Goal: Learn about a topic

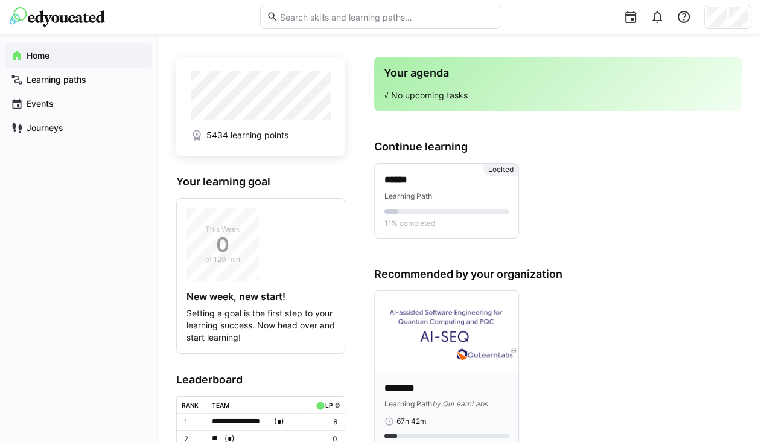
click at [464, 379] on div "******** Learning Path by QuLearnLabs 67h 42m 7 mastered atoms" at bounding box center [447, 417] width 144 height 91
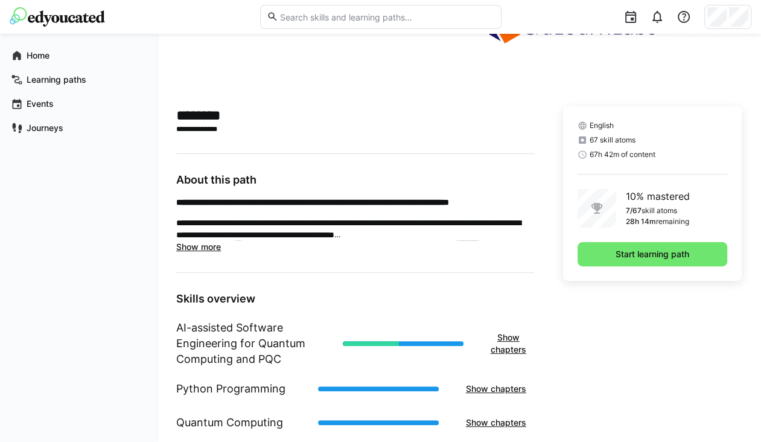
scroll to position [217, 0]
